Goal: Transaction & Acquisition: Purchase product/service

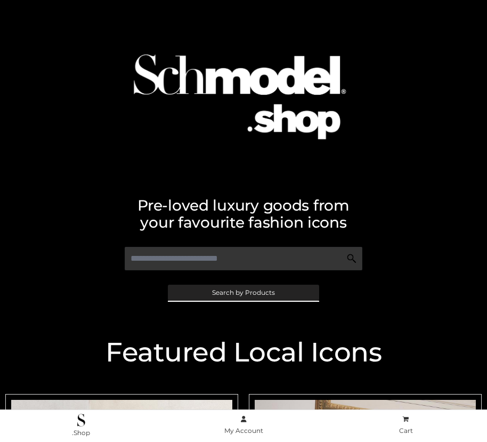
click at [243, 292] on span "Search by Products" at bounding box center [243, 292] width 63 height 6
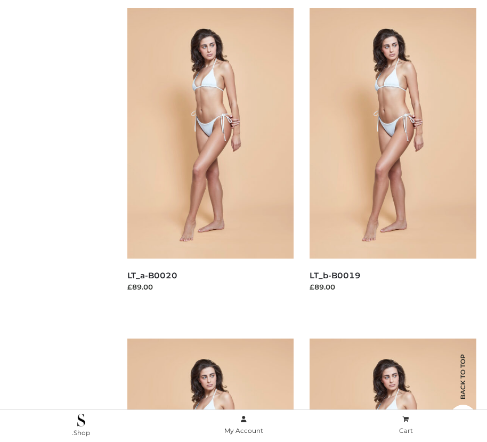
scroll to position [176, 0]
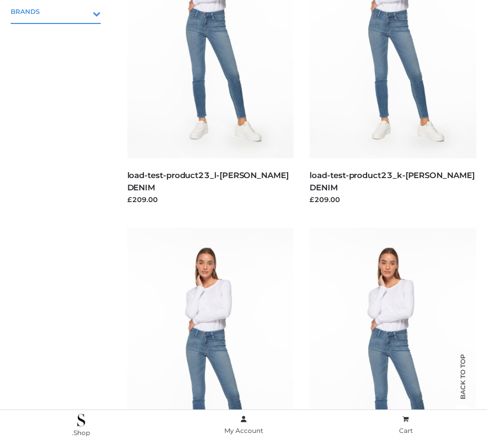
click at [82, 11] on icon "Toggle Submenu" at bounding box center [40, 13] width 119 height 12
click at [61, 57] on span "PARKERSMITH" at bounding box center [60, 57] width 79 height 12
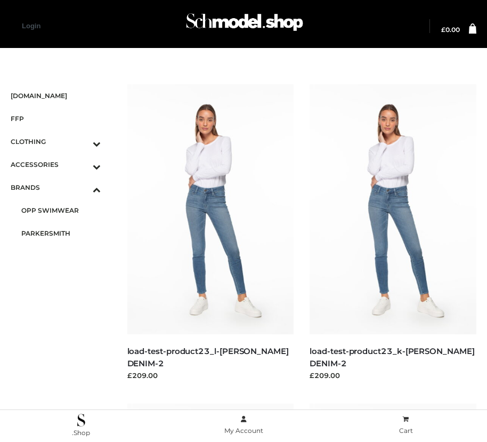
scroll to position [1218, 0]
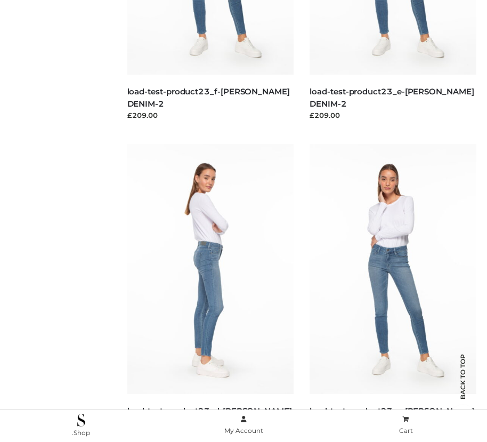
click at [210, 293] on img at bounding box center [210, 269] width 167 height 250
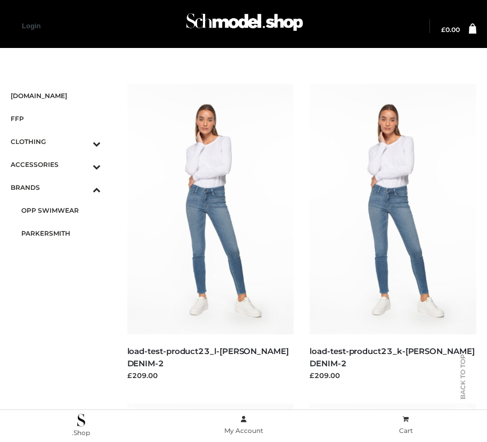
scroll to position [899, 0]
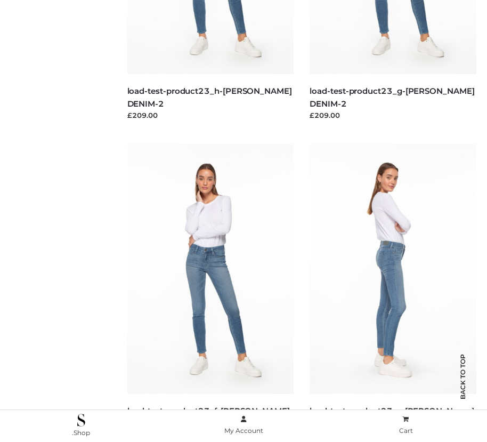
click at [393, 292] on img at bounding box center [393, 268] width 167 height 250
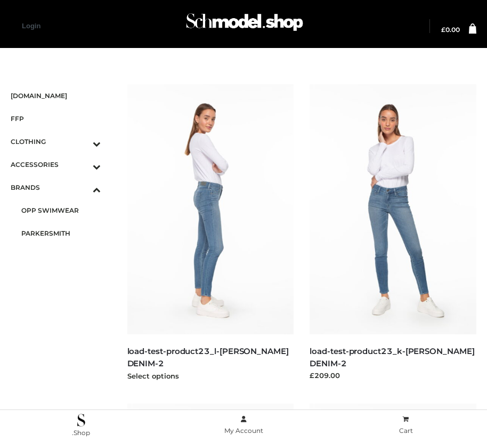
click at [210, 233] on img at bounding box center [210, 209] width 167 height 250
